Goal: Information Seeking & Learning: Learn about a topic

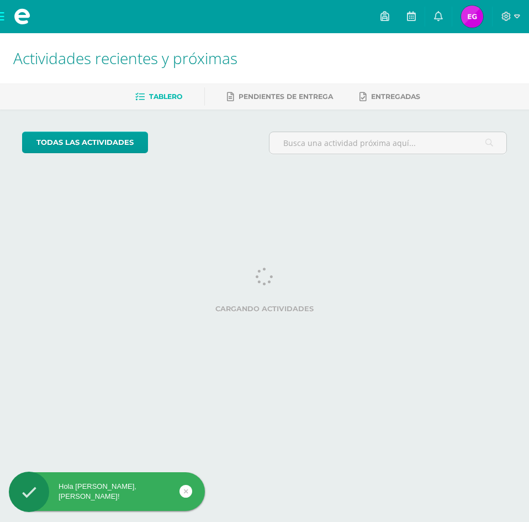
click at [475, 18] on img at bounding box center [472, 17] width 22 height 22
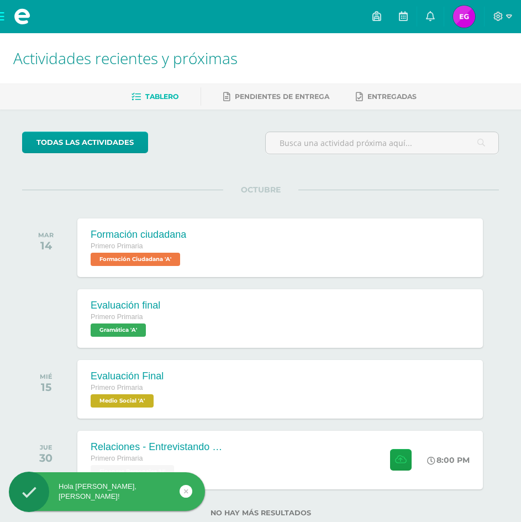
click at [470, 11] on img at bounding box center [464, 17] width 22 height 22
click at [508, 17] on icon at bounding box center [509, 16] width 6 height 4
click at [472, 75] on span "Cerrar sesión" at bounding box center [475, 75] width 50 height 11
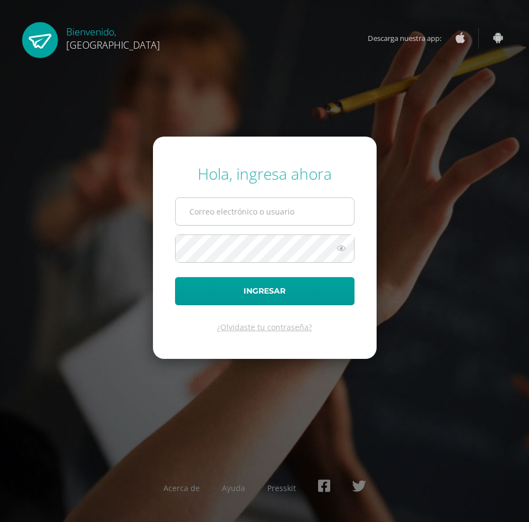
click at [232, 201] on input "text" at bounding box center [265, 211] width 179 height 27
click at [244, 223] on input "text" at bounding box center [265, 211] width 179 height 27
type input "5@fatima.edoo.gt"
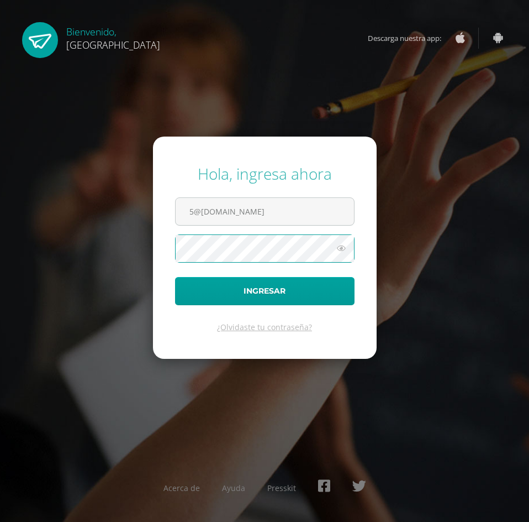
click at [343, 251] on icon at bounding box center [341, 248] width 14 height 13
click at [18, 246] on div "Hola, ingresa ahora 5@fatima.edoo.gt Ingresar ¿Olvidaste tu contraseña? Acerca …" at bounding box center [264, 260] width 529 height 213
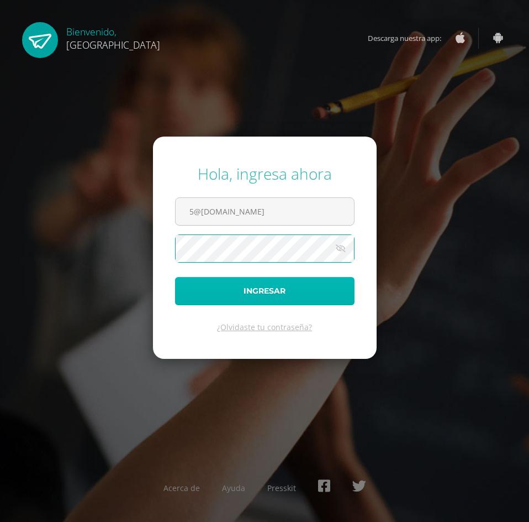
click at [192, 285] on button "Ingresar" at bounding box center [265, 291] width 180 height 28
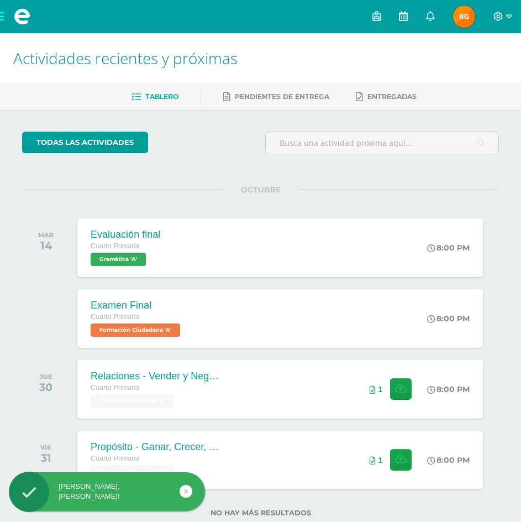
click at [403, 25] on link at bounding box center [403, 16] width 27 height 33
click at [4, 13] on span at bounding box center [22, 16] width 44 height 33
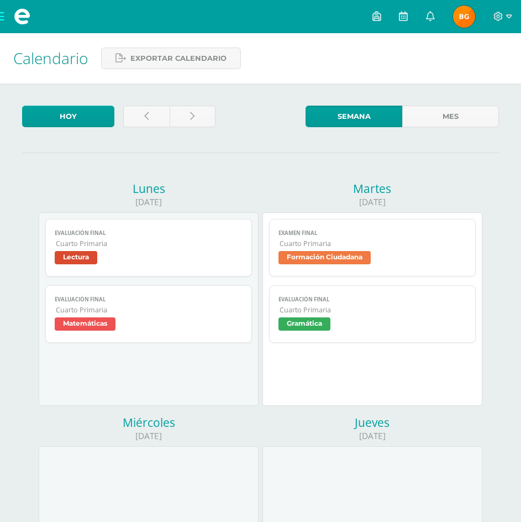
click at [0, 13] on span at bounding box center [22, 16] width 44 height 33
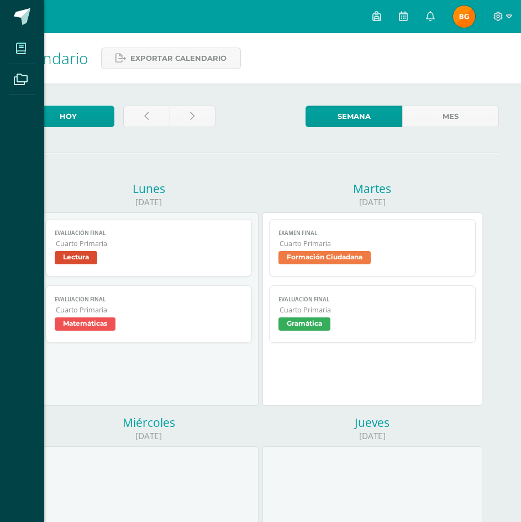
click at [9, 47] on span at bounding box center [21, 48] width 25 height 25
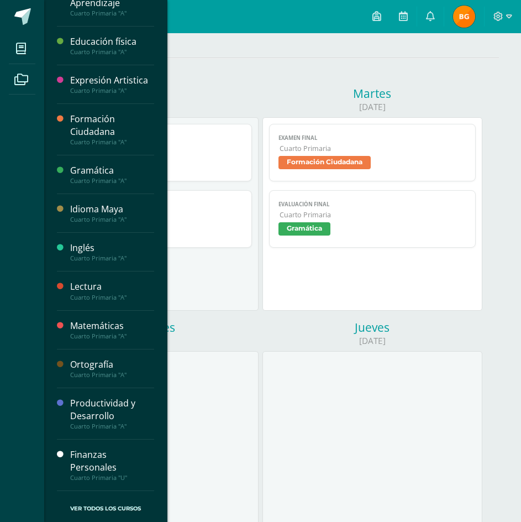
scroll to position [166, 0]
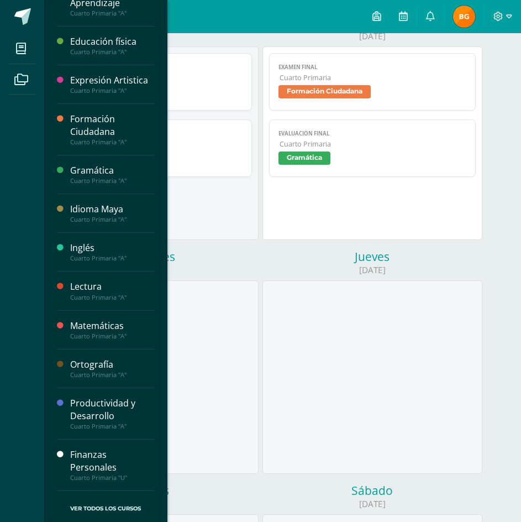
click at [80, 455] on div "Finanzas Personales" at bounding box center [112, 460] width 84 height 25
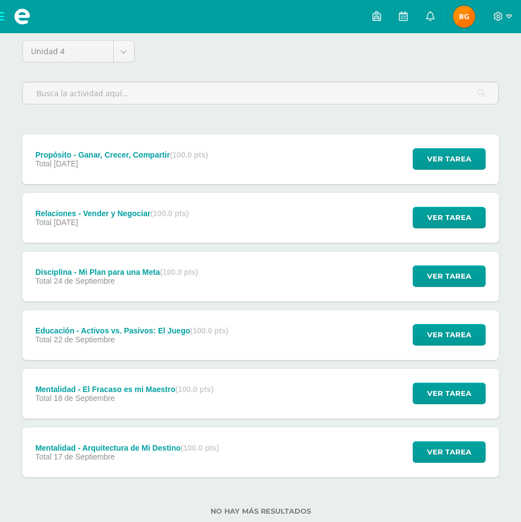
scroll to position [111, 0]
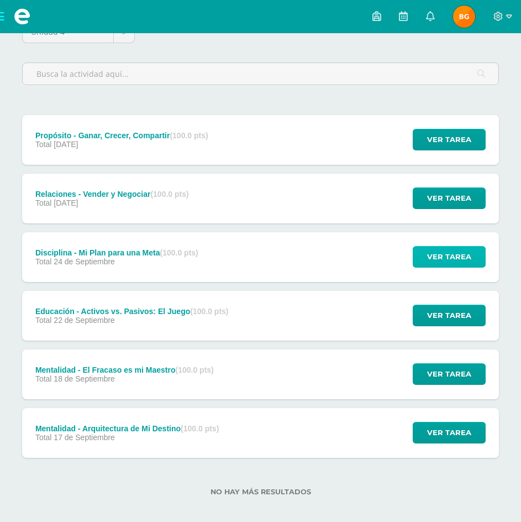
click at [419, 250] on button "Ver tarea" at bounding box center [449, 257] width 73 height 22
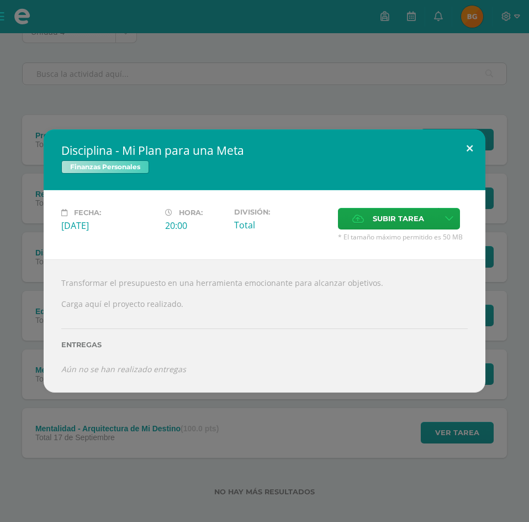
click at [481, 144] on button at bounding box center [470, 148] width 32 height 38
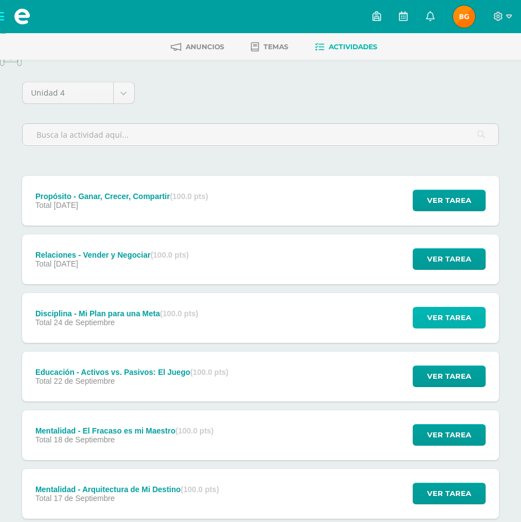
scroll to position [0, 0]
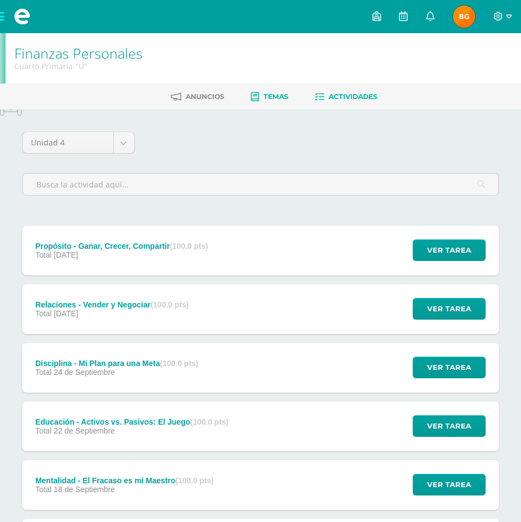
click at [271, 97] on span "Temas" at bounding box center [276, 96] width 25 height 8
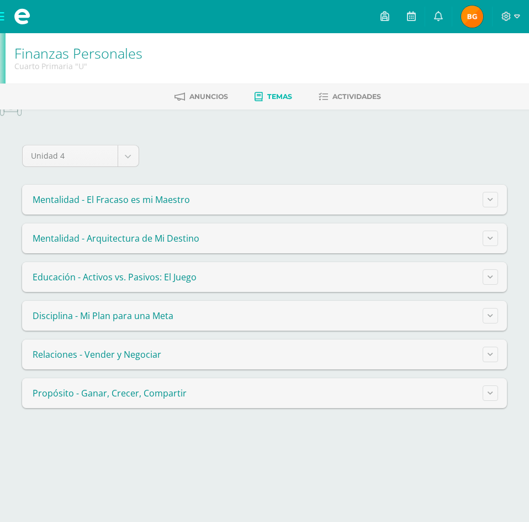
click at [51, 317] on span "Disciplina - Mi Plan para una Meta" at bounding box center [103, 315] width 141 height 12
click at [491, 316] on icon at bounding box center [491, 315] width 6 height 6
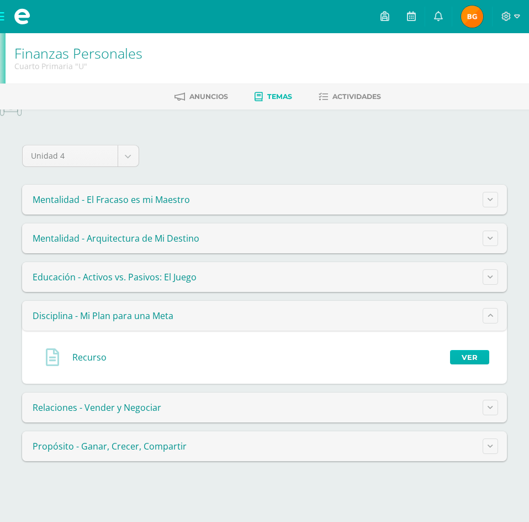
click at [463, 358] on link "Ver" at bounding box center [469, 357] width 39 height 14
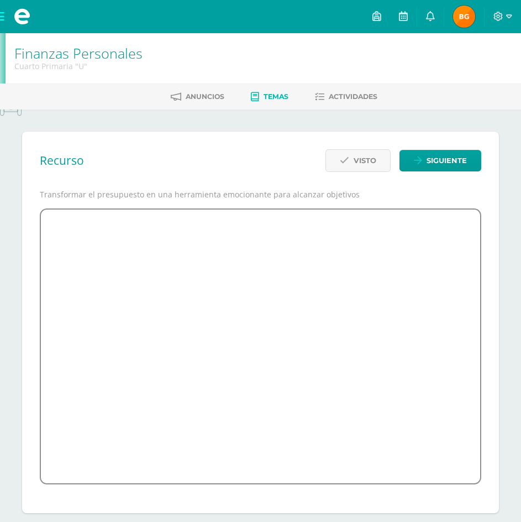
click at [288, 93] on span "Temas" at bounding box center [276, 96] width 25 height 8
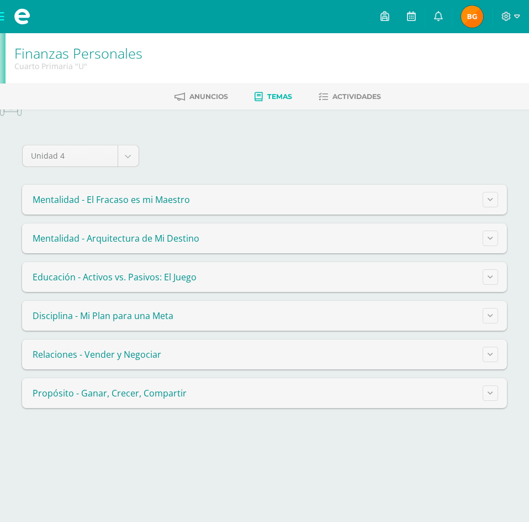
click at [148, 317] on span "Disciplina - Mi Plan para una Meta" at bounding box center [103, 315] width 141 height 12
click at [487, 319] on button at bounding box center [490, 315] width 15 height 15
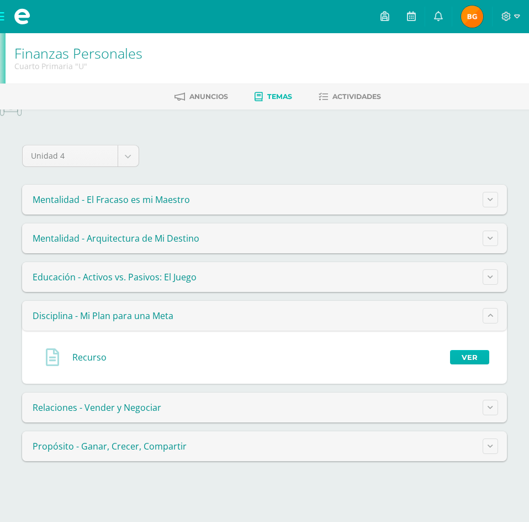
click at [470, 350] on link "Ver" at bounding box center [469, 357] width 39 height 14
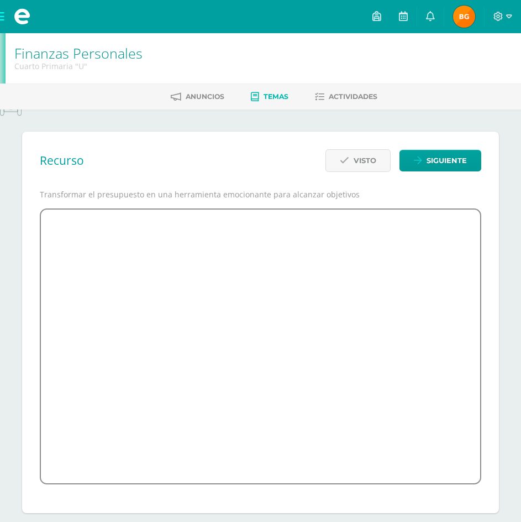
scroll to position [13, 0]
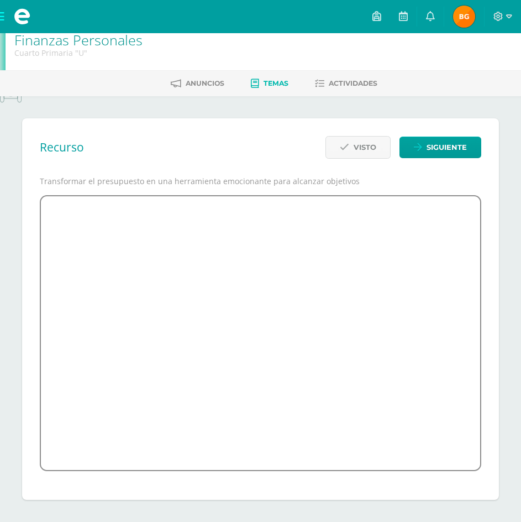
click at [264, 80] on span "Temas" at bounding box center [276, 83] width 25 height 8
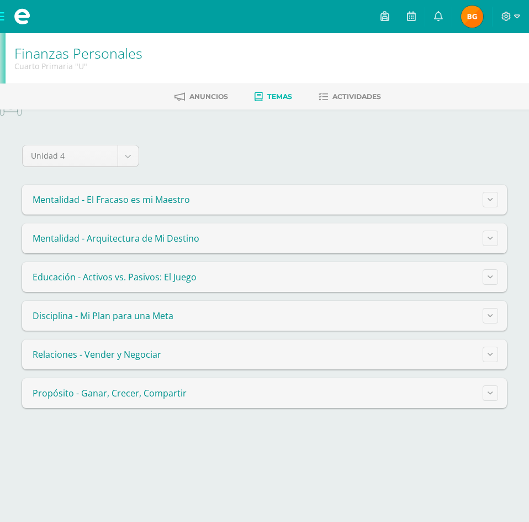
click at [188, 239] on span "Mentalidad - Arquitectura de Mi Destino" at bounding box center [116, 238] width 167 height 12
click at [489, 239] on icon at bounding box center [491, 238] width 6 height 6
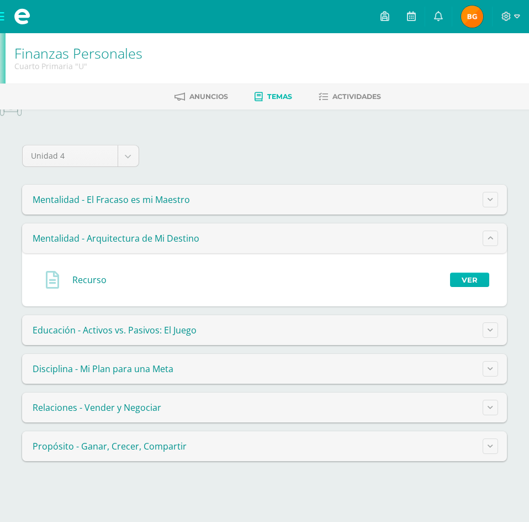
click at [461, 278] on link "Ver" at bounding box center [469, 279] width 39 height 14
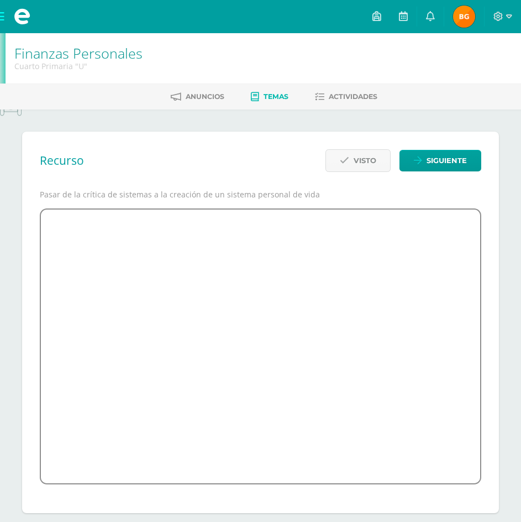
click at [277, 98] on span "Temas" at bounding box center [276, 96] width 25 height 8
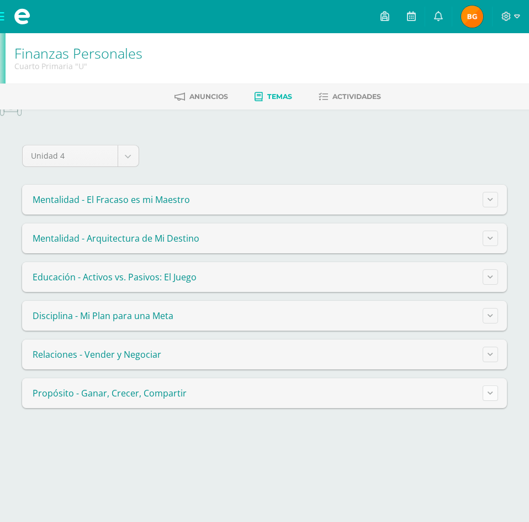
click at [494, 392] on button at bounding box center [490, 392] width 15 height 15
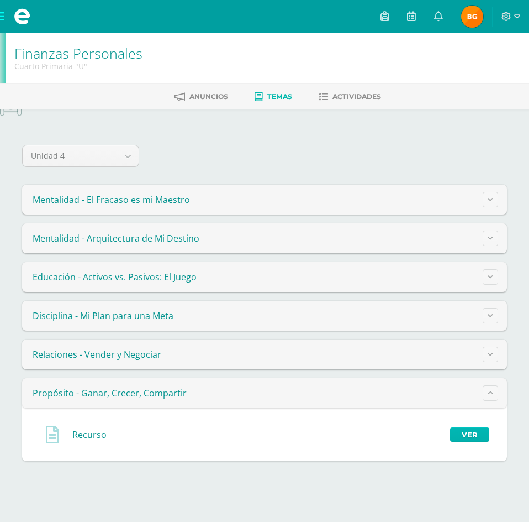
click at [470, 428] on link "Ver" at bounding box center [469, 434] width 39 height 14
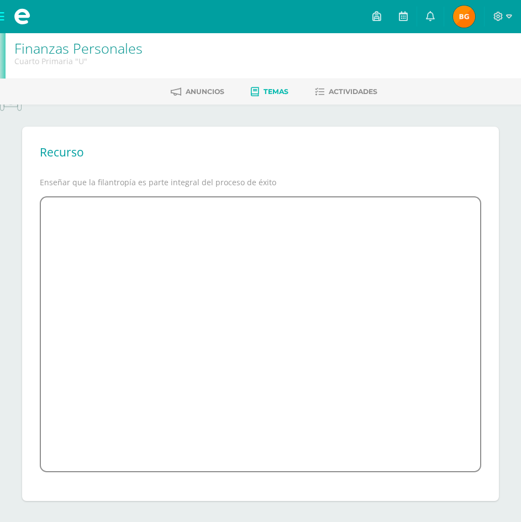
scroll to position [6, 0]
click at [293, 88] on ul "Anuncios Temas Actividades" at bounding box center [273, 90] width 521 height 18
click at [281, 88] on span "Temas" at bounding box center [276, 90] width 25 height 8
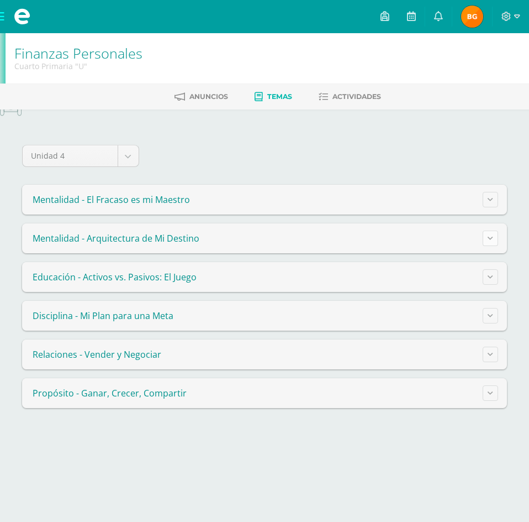
click at [491, 234] on button at bounding box center [490, 237] width 15 height 15
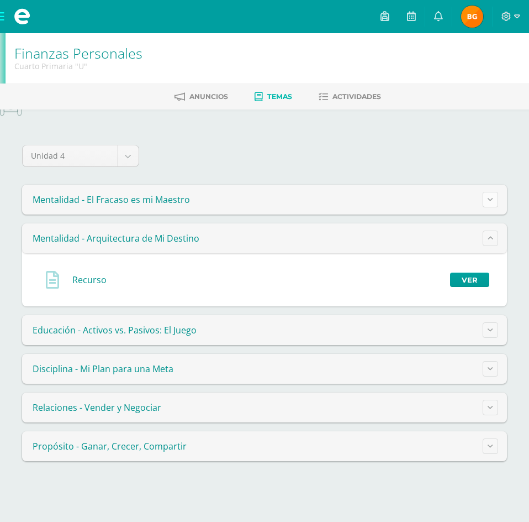
click at [489, 198] on icon at bounding box center [491, 199] width 6 height 6
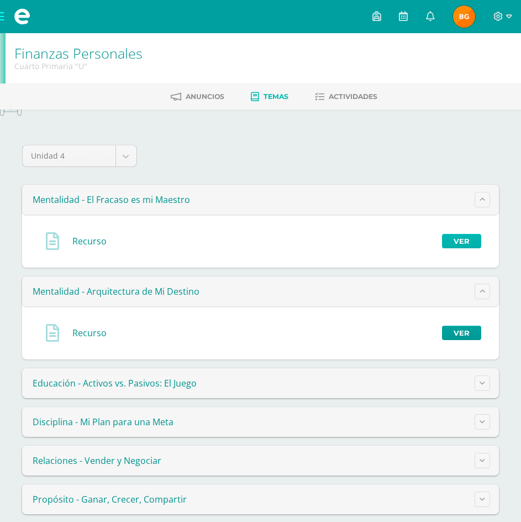
click at [456, 239] on link "Ver" at bounding box center [461, 241] width 39 height 14
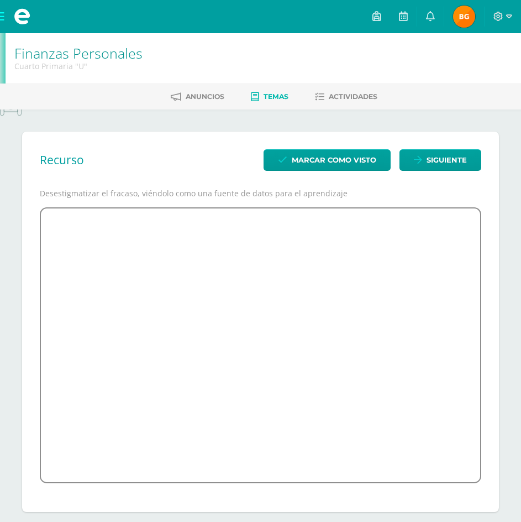
click at [288, 100] on span "Temas" at bounding box center [276, 96] width 25 height 8
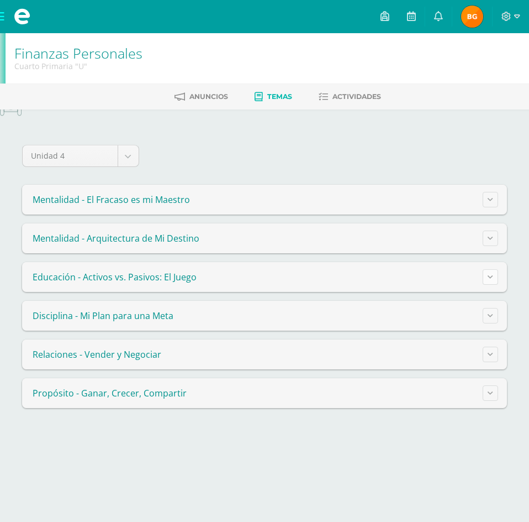
click at [488, 275] on icon at bounding box center [491, 277] width 6 height 6
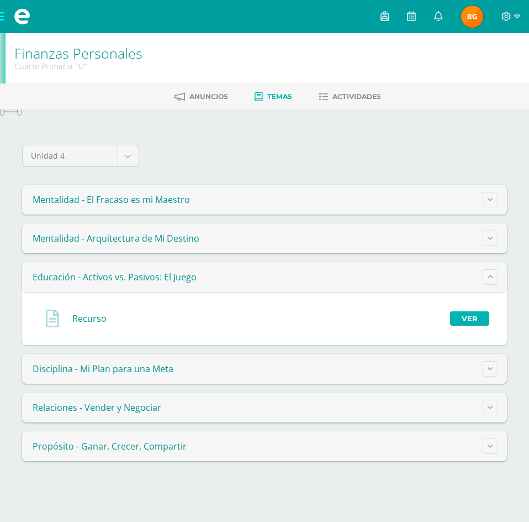
click at [460, 315] on link "Ver" at bounding box center [469, 318] width 39 height 14
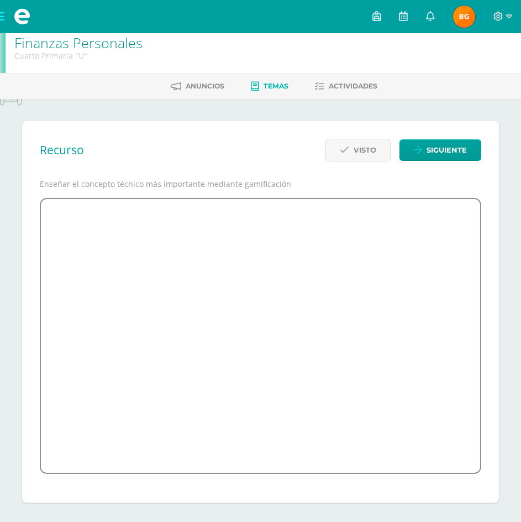
scroll to position [13, 0]
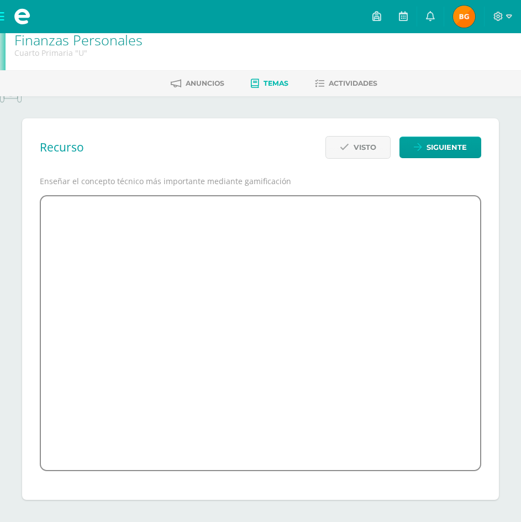
click at [261, 88] on link "Temas" at bounding box center [270, 84] width 38 height 18
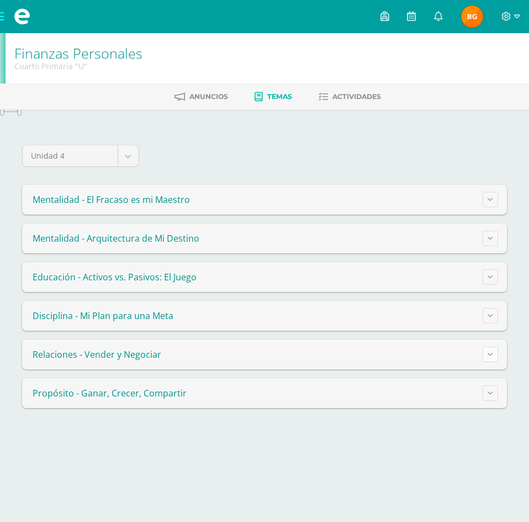
click at [494, 354] on button at bounding box center [490, 354] width 15 height 15
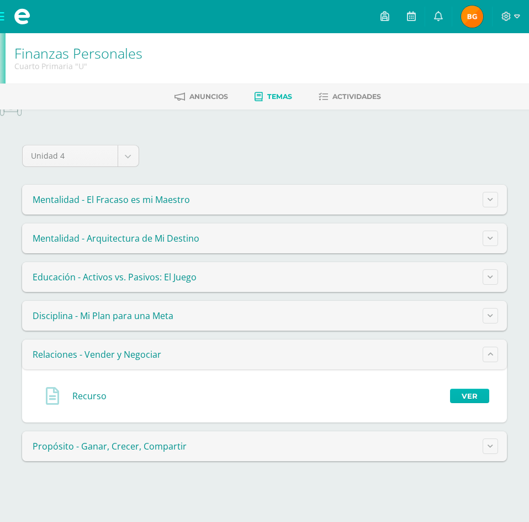
click at [475, 401] on link "Ver" at bounding box center [469, 396] width 39 height 14
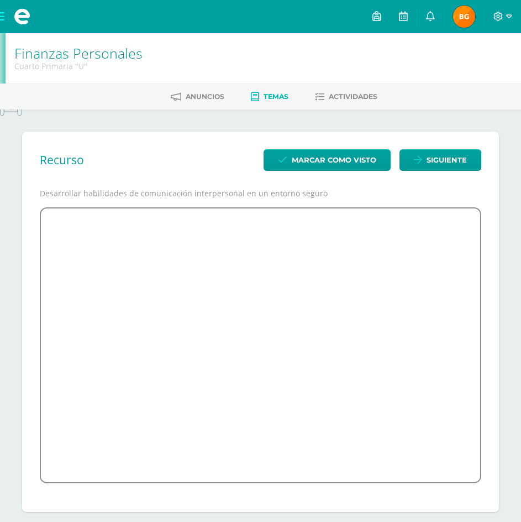
scroll to position [12, 0]
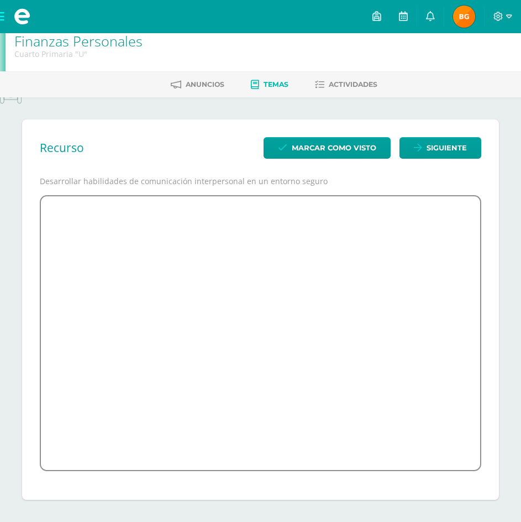
click at [244, 79] on ul "Anuncios Temas Actividades" at bounding box center [273, 84] width 521 height 18
click at [256, 86] on icon at bounding box center [255, 84] width 8 height 9
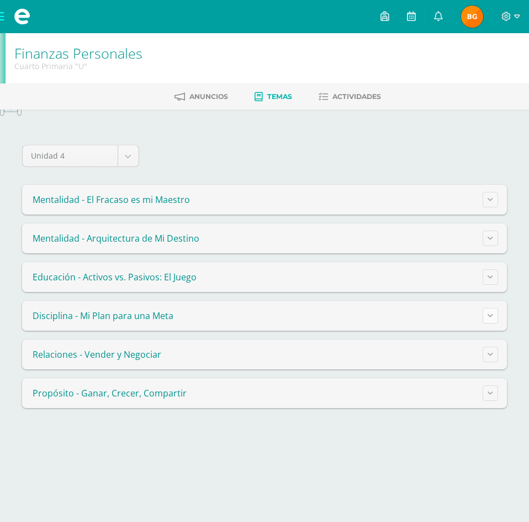
click at [491, 308] on button at bounding box center [490, 315] width 15 height 15
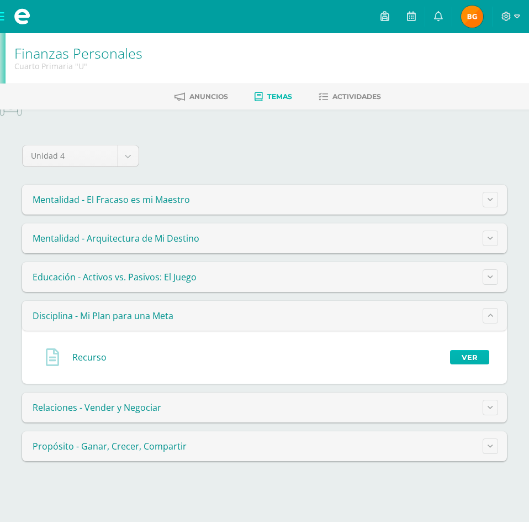
click at [468, 361] on link "Ver" at bounding box center [469, 357] width 39 height 14
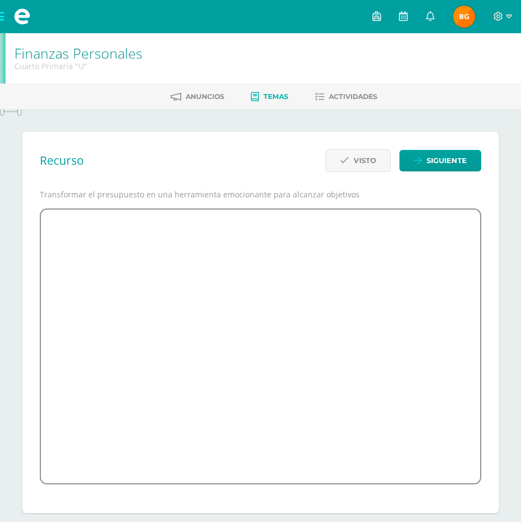
click at [279, 94] on span "Temas" at bounding box center [276, 96] width 25 height 8
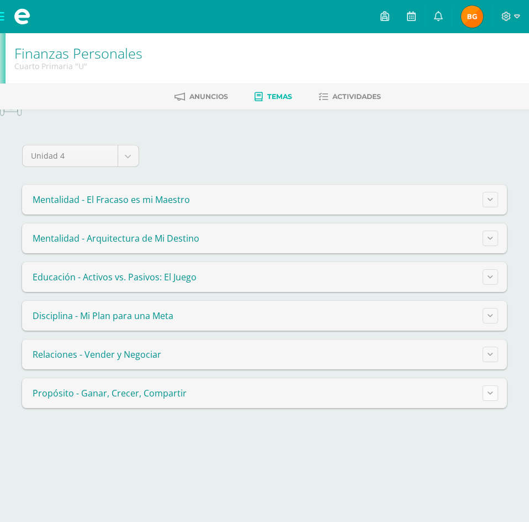
click at [492, 395] on icon at bounding box center [491, 393] width 6 height 6
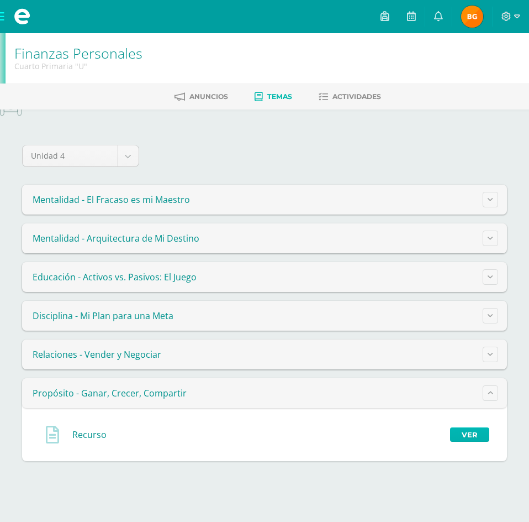
click at [480, 438] on link "Ver" at bounding box center [469, 434] width 39 height 14
click at [478, 436] on link "Ver" at bounding box center [469, 434] width 39 height 14
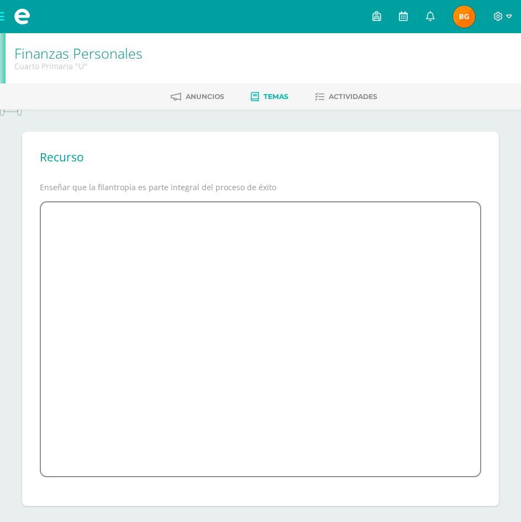
drag, startPoint x: 272, startPoint y: 97, endPoint x: 265, endPoint y: 48, distance: 49.6
click at [272, 97] on span "Temas" at bounding box center [276, 96] width 25 height 8
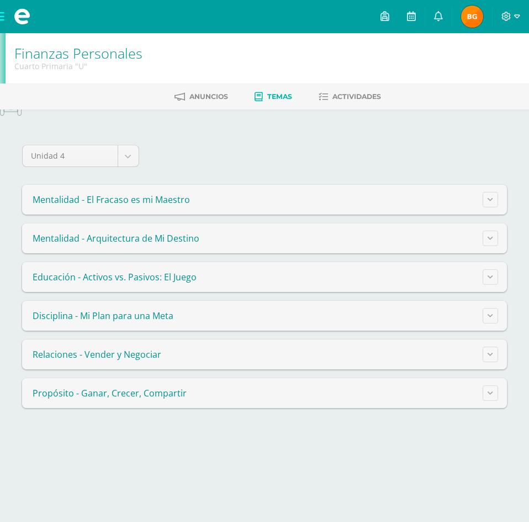
click at [174, 313] on summary "Disciplina - Mi Plan para una Meta" at bounding box center [264, 316] width 485 height 30
click at [489, 312] on icon at bounding box center [491, 315] width 6 height 6
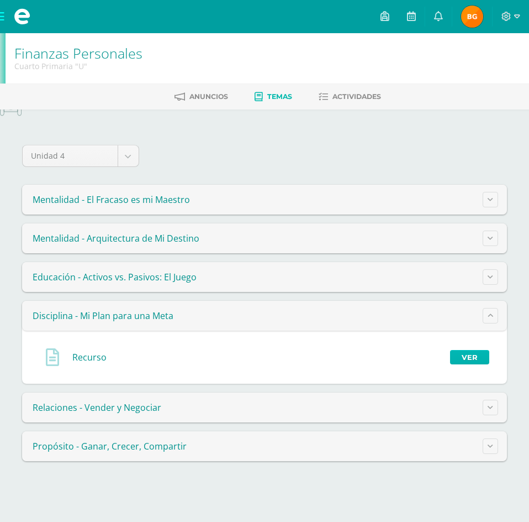
click at [468, 351] on link "Ver" at bounding box center [469, 357] width 39 height 14
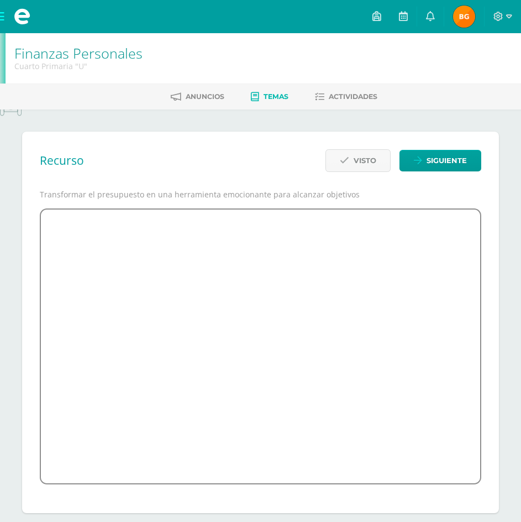
click at [490, 289] on div "Recurso Visto Siguiente Transformar el presupuesto en una herramienta emocionan…" at bounding box center [260, 323] width 477 height 382
click at [445, 166] on span "Siguiente" at bounding box center [447, 160] width 40 height 20
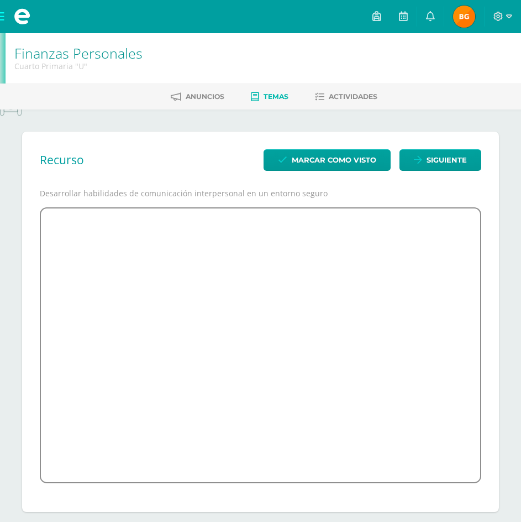
click at [490, 301] on div "Recurso Marcar como visto Siguiente Desarrollar habilidades de comunicación int…" at bounding box center [260, 322] width 477 height 381
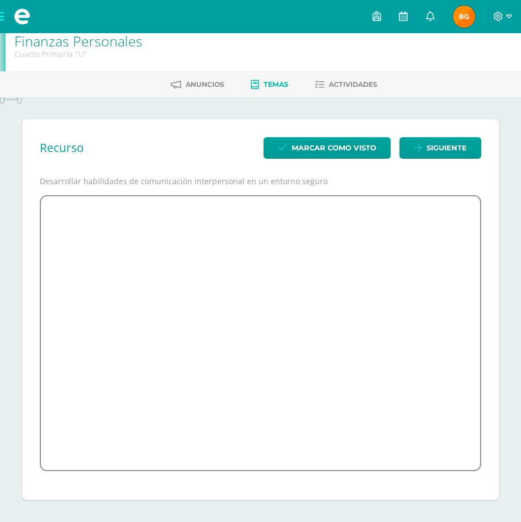
click at [262, 90] on link "Temas" at bounding box center [270, 85] width 38 height 18
click at [264, 84] on span "Temas" at bounding box center [276, 84] width 25 height 8
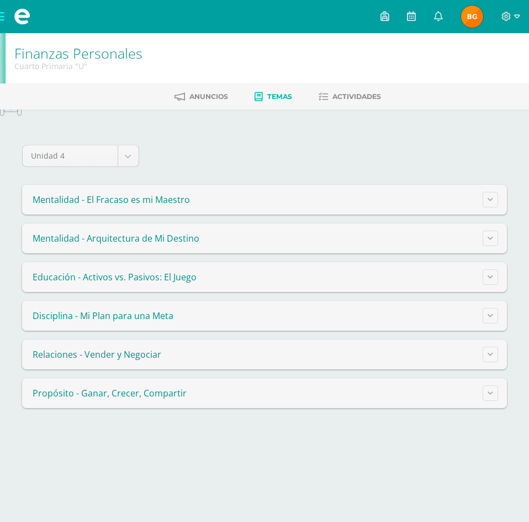
click at [174, 312] on summary "Disciplina - Mi Plan para una Meta" at bounding box center [264, 316] width 485 height 30
click at [484, 315] on button at bounding box center [490, 315] width 15 height 15
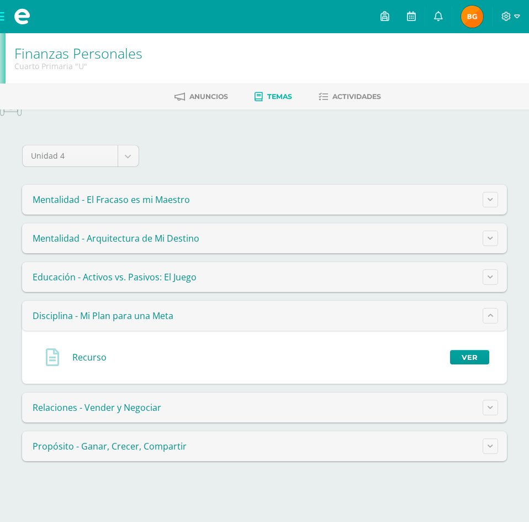
click at [450, 353] on div "Recurso Ver" at bounding box center [265, 356] width 468 height 35
click at [471, 358] on link "Ver" at bounding box center [469, 357] width 39 height 14
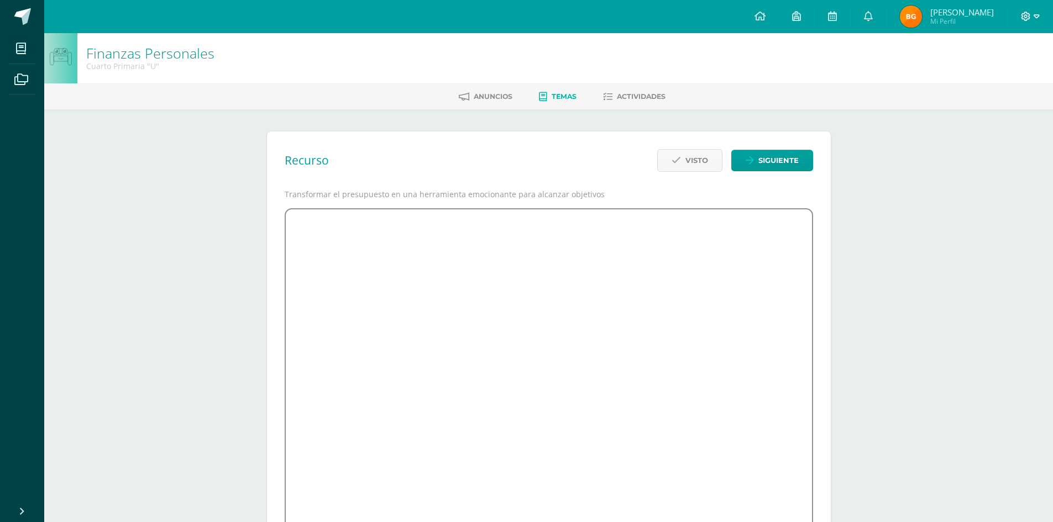
click at [521, 14] on icon at bounding box center [1025, 16] width 9 height 9
click at [521, 75] on span "Cerrar sesión" at bounding box center [1002, 75] width 50 height 11
